Goal: Transaction & Acquisition: Purchase product/service

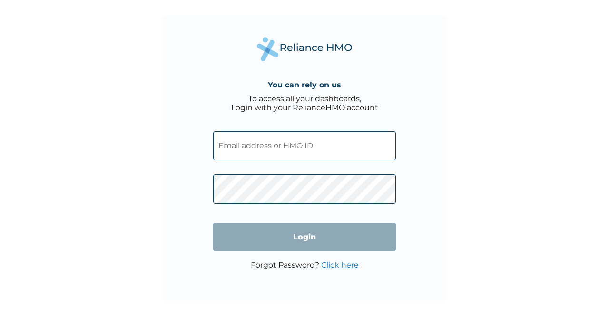
type input "[EMAIL_ADDRESS][DOMAIN_NAME]"
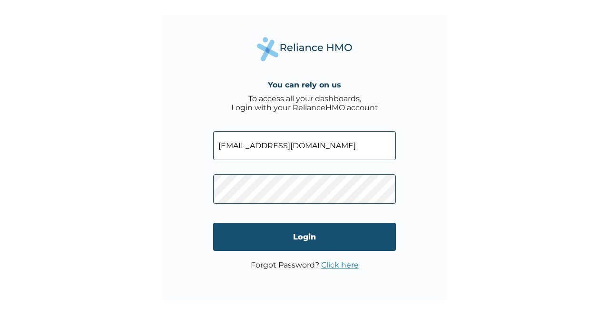
click at [285, 238] on input "Login" at bounding box center [304, 237] width 183 height 28
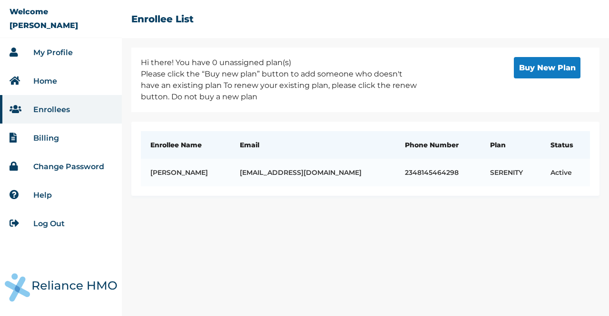
click at [38, 140] on link "Billing" at bounding box center [46, 138] width 26 height 9
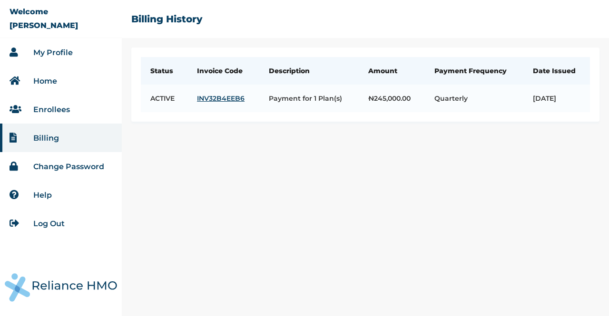
click at [68, 51] on link "My Profile" at bounding box center [52, 52] width 39 height 9
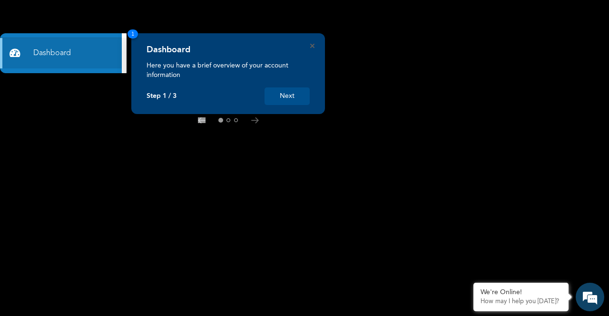
click at [285, 96] on button "Next" at bounding box center [286, 96] width 45 height 18
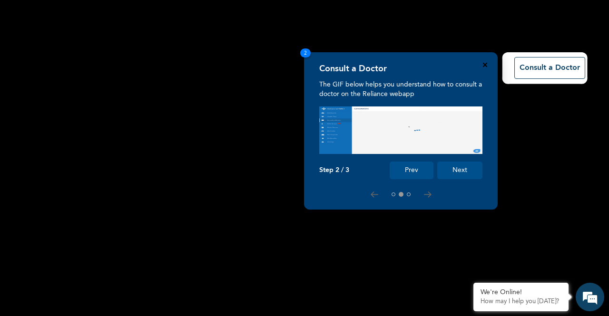
click at [486, 64] on icon "Close" at bounding box center [485, 65] width 4 height 4
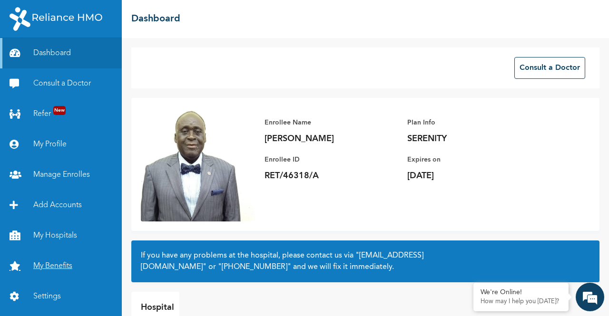
click at [61, 262] on link "My Benefits" at bounding box center [61, 266] width 122 height 30
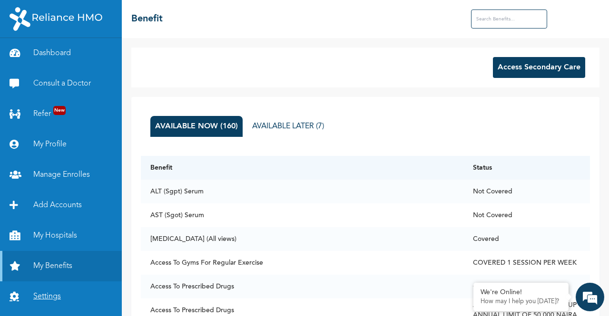
click at [54, 299] on link "Settings" at bounding box center [61, 296] width 122 height 30
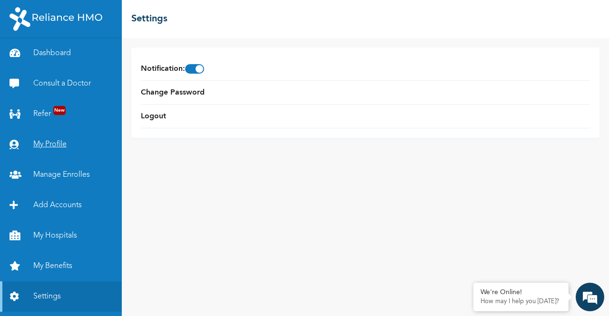
click at [57, 142] on link "My Profile" at bounding box center [61, 144] width 122 height 30
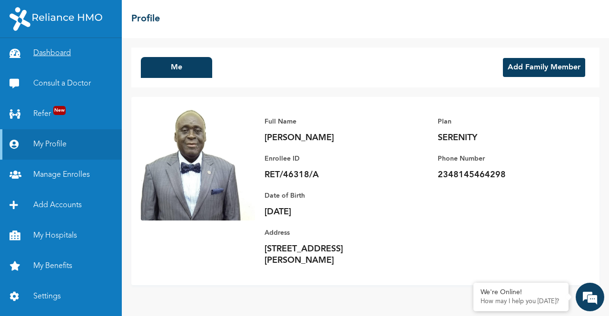
click at [55, 54] on link "Dashboard" at bounding box center [61, 53] width 122 height 30
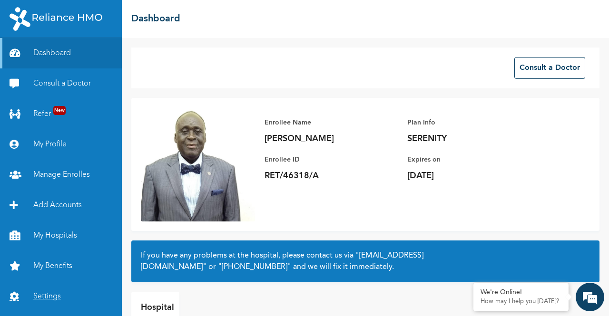
click at [56, 296] on link "Settings" at bounding box center [61, 296] width 122 height 30
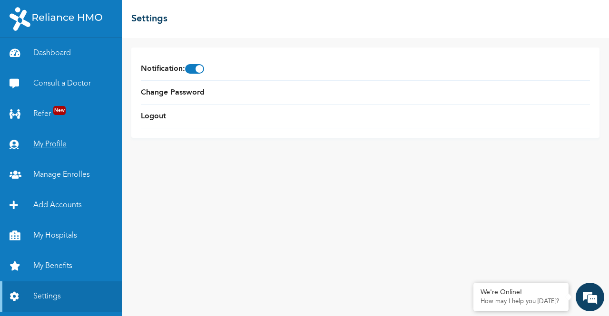
click at [52, 146] on link "My Profile" at bounding box center [61, 144] width 122 height 30
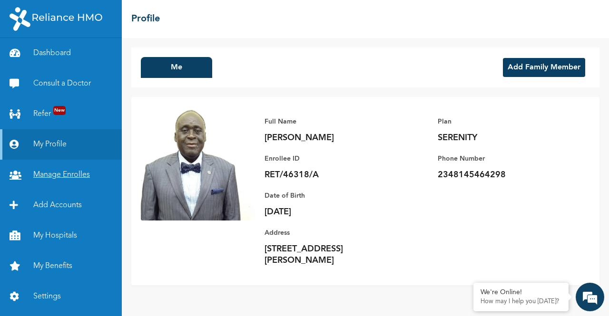
click at [65, 175] on link "Manage Enrolles" at bounding box center [61, 175] width 122 height 30
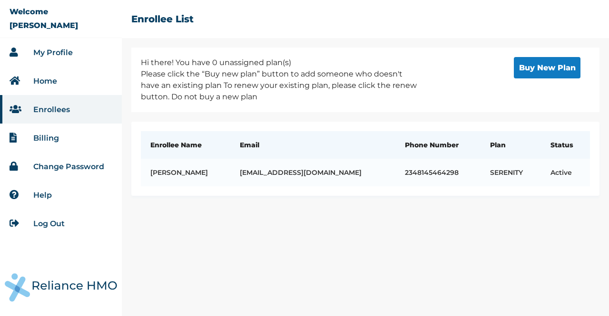
click at [53, 140] on link "Billing" at bounding box center [46, 138] width 26 height 9
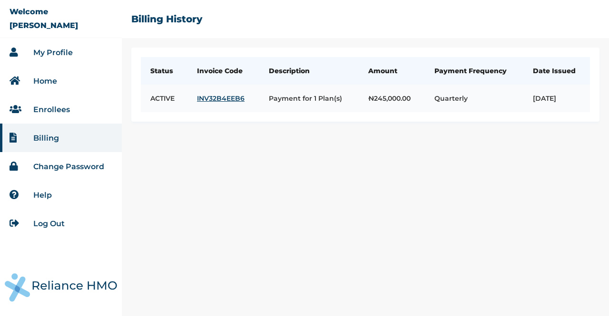
click at [231, 103] on link "INV32B4EEB6" at bounding box center [223, 98] width 53 height 9
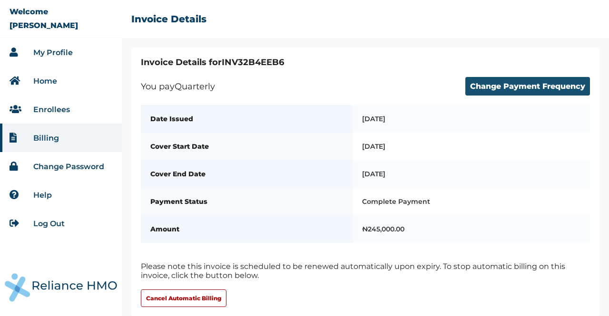
click at [493, 85] on button "Change Payment Frequency" at bounding box center [527, 86] width 125 height 19
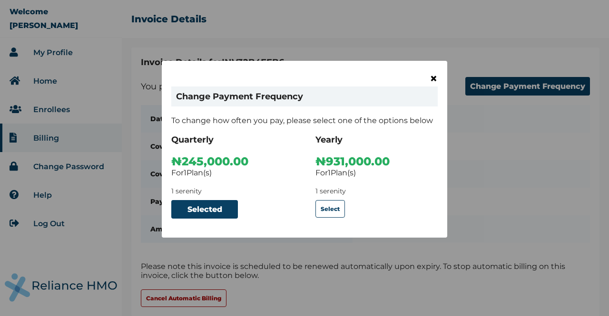
click at [433, 78] on span "×" at bounding box center [433, 78] width 8 height 16
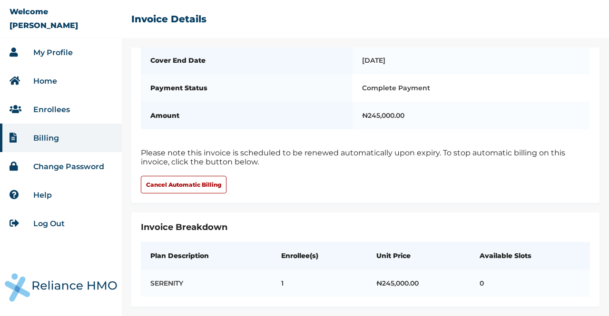
scroll to position [124, 0]
click at [383, 196] on div "Invoice Details for INV32B4EEB6 You pay Quarterly Change Payment Frequency Date…" at bounding box center [365, 68] width 468 height 269
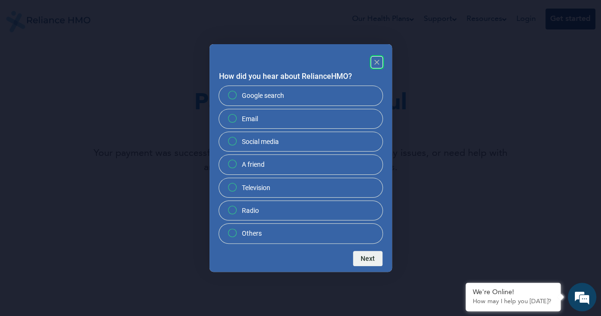
click at [377, 60] on rect "Close" at bounding box center [376, 62] width 11 height 11
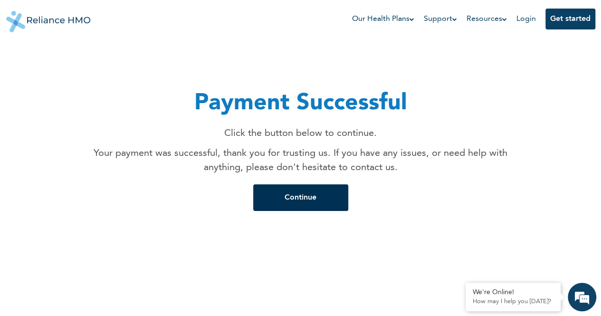
click at [328, 201] on button "Continue" at bounding box center [300, 197] width 95 height 27
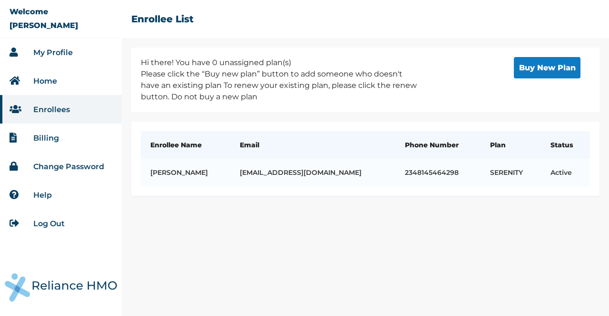
click at [52, 136] on link "Billing" at bounding box center [46, 138] width 26 height 9
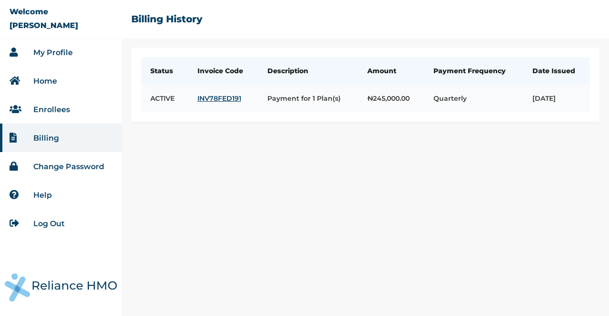
click at [221, 103] on link "INV78FED191" at bounding box center [222, 98] width 51 height 9
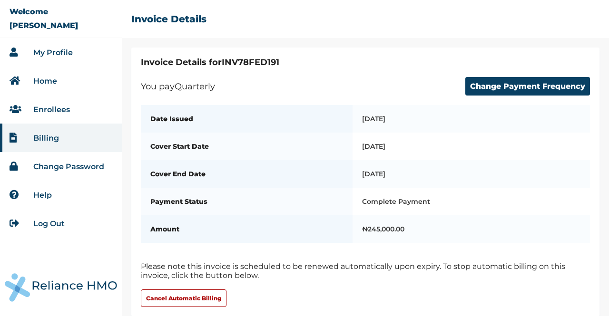
click at [59, 225] on link "Log Out" at bounding box center [48, 223] width 31 height 9
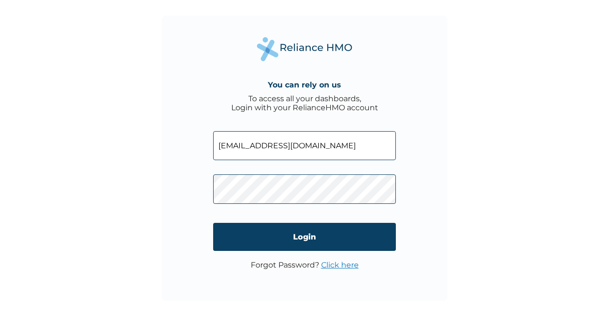
click at [322, 145] on input "[EMAIL_ADDRESS][DOMAIN_NAME]" at bounding box center [304, 145] width 183 height 29
type input "[EMAIL_ADDRESS][DOMAIN_NAME]"
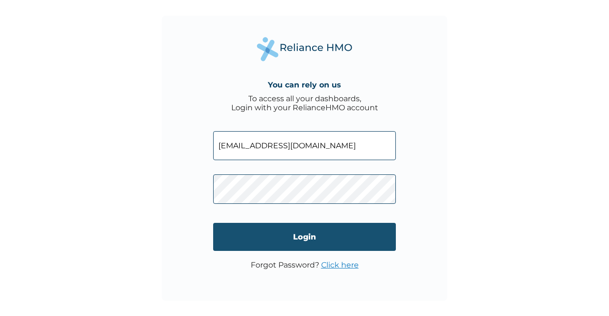
click at [310, 236] on input "Login" at bounding box center [304, 237] width 183 height 28
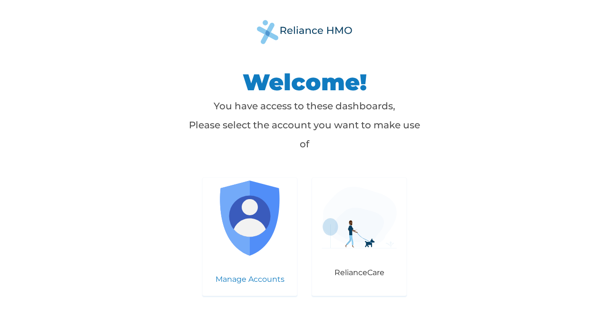
click at [260, 253] on img at bounding box center [249, 218] width 75 height 75
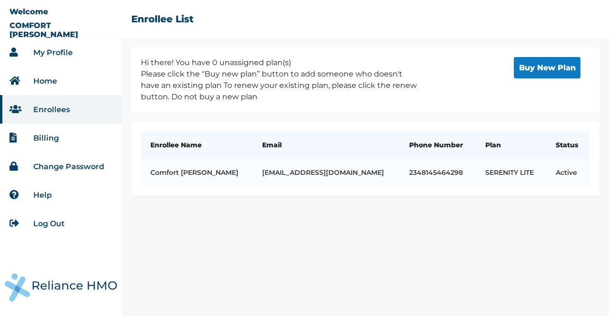
click at [46, 142] on link "Billing" at bounding box center [46, 138] width 26 height 9
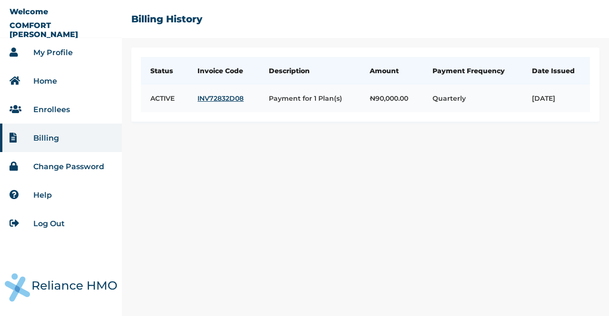
click at [224, 97] on link "INV72832D08" at bounding box center [223, 98] width 52 height 9
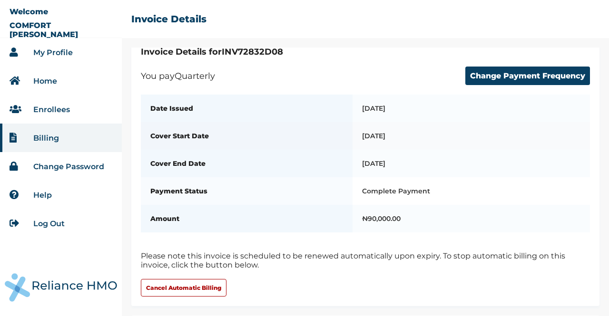
scroll to position [6, 0]
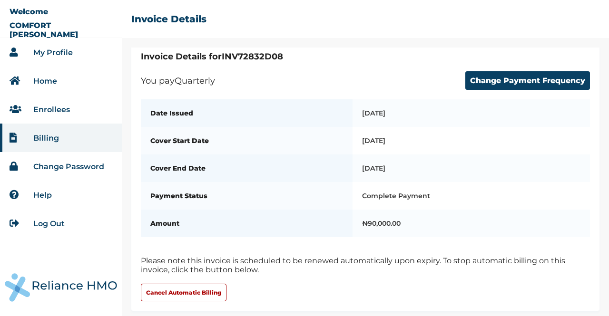
click at [54, 82] on link "Home" at bounding box center [45, 81] width 24 height 9
